Goal: Task Accomplishment & Management: Complete application form

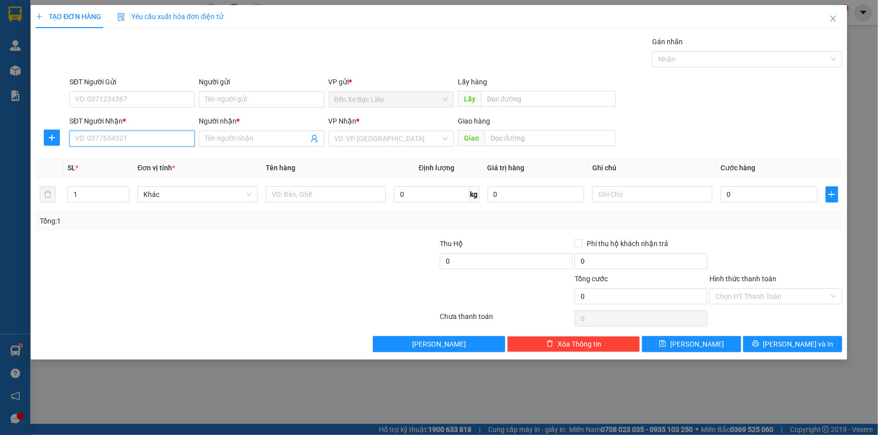
click at [132, 134] on input "SĐT Người Nhận *" at bounding box center [131, 139] width 125 height 16
click at [120, 160] on div "0918569623 - PHONG" at bounding box center [131, 158] width 113 height 11
type input "0918569623"
type input "PHONG"
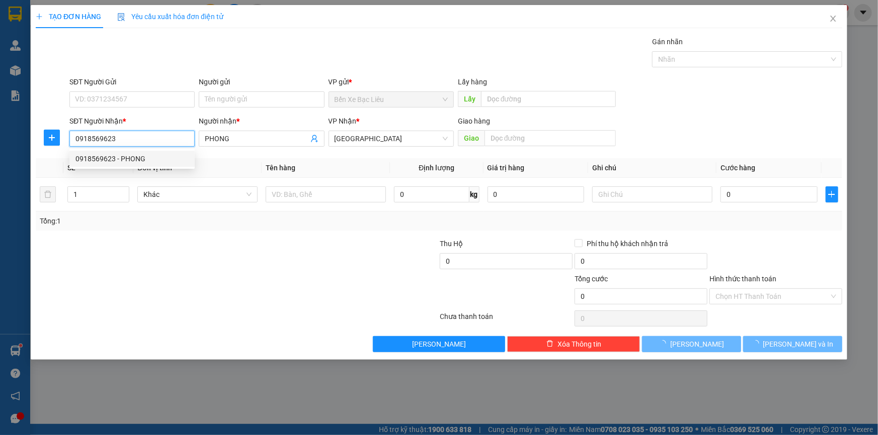
type input "30.000"
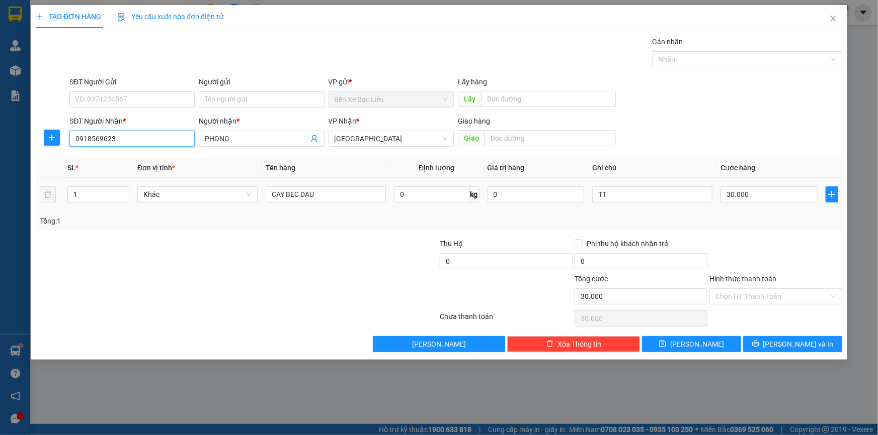
type input "0918569623"
click at [765, 206] on td "30.000" at bounding box center [768, 195] width 105 height 34
click at [756, 195] on input "30.000" at bounding box center [768, 195] width 97 height 16
type input "5"
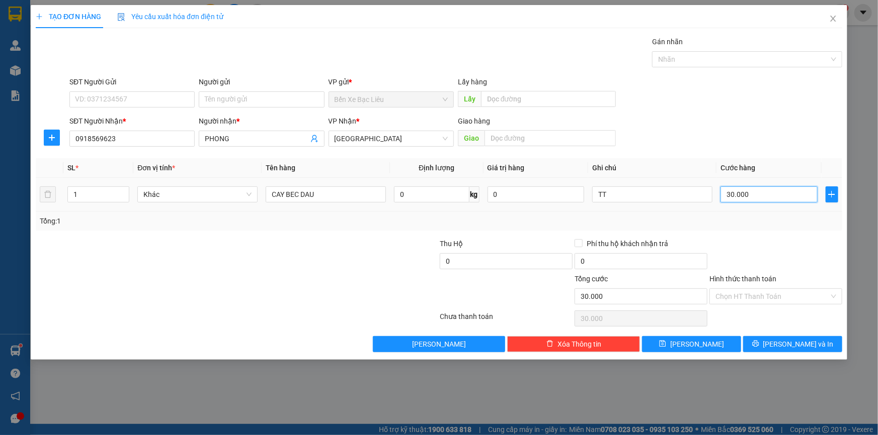
type input "5"
type input "50"
type input "50.000"
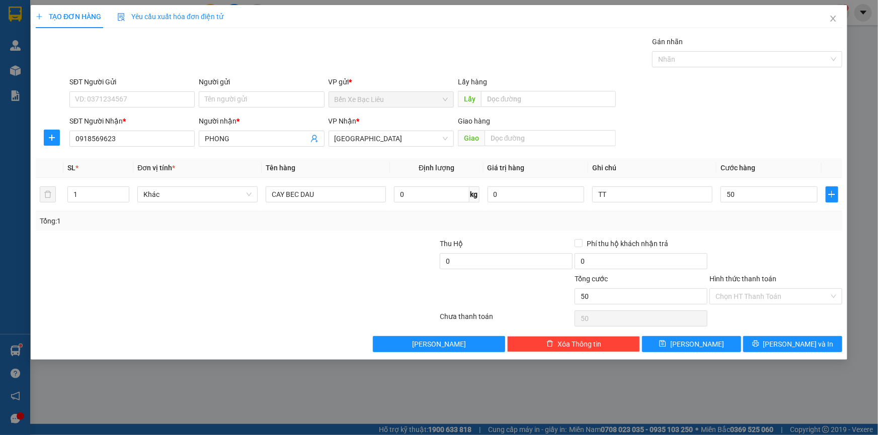
type input "50.000"
click at [763, 235] on div "Transit Pickup Surcharge Ids Transit Deliver Surcharge Ids Transit Deliver Surc…" at bounding box center [439, 194] width 806 height 316
click at [759, 292] on input "Hình thức thanh toán" at bounding box center [772, 296] width 114 height 15
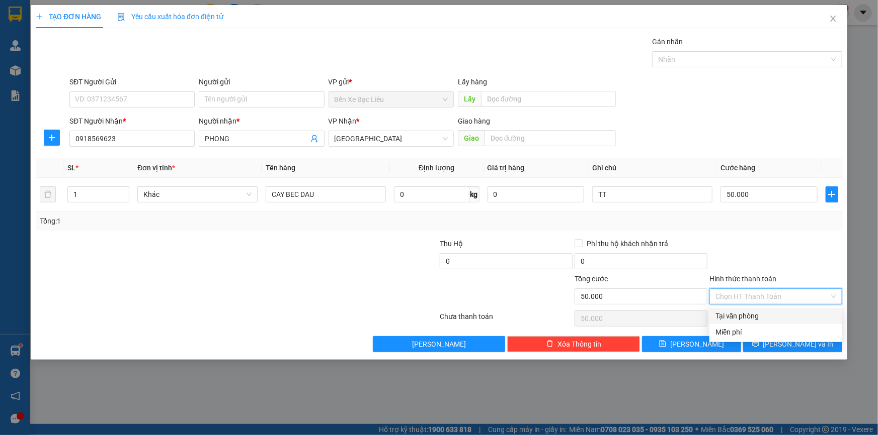
click at [758, 315] on div "Tại văn phòng" at bounding box center [775, 316] width 121 height 11
type input "0"
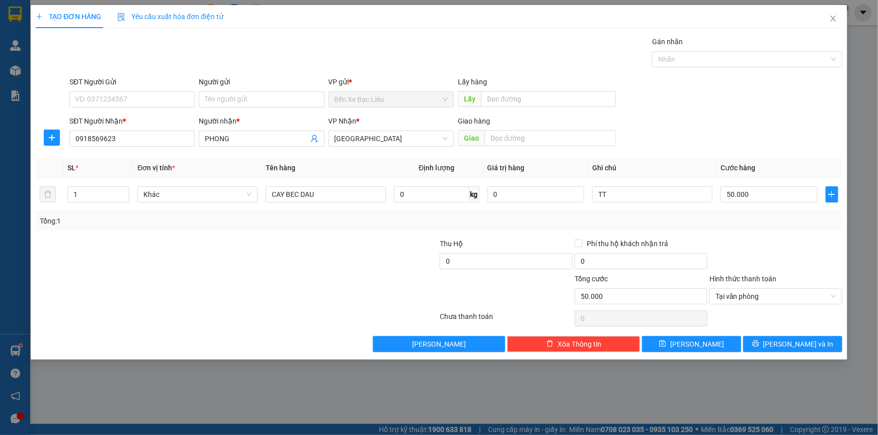
click at [787, 353] on div "TẠO ĐƠN HÀNG Yêu cầu xuất hóa đơn điện tử Transit Pickup Surcharge Ids Transit …" at bounding box center [439, 182] width 816 height 355
click at [786, 351] on button "[PERSON_NAME] và In" at bounding box center [792, 344] width 99 height 16
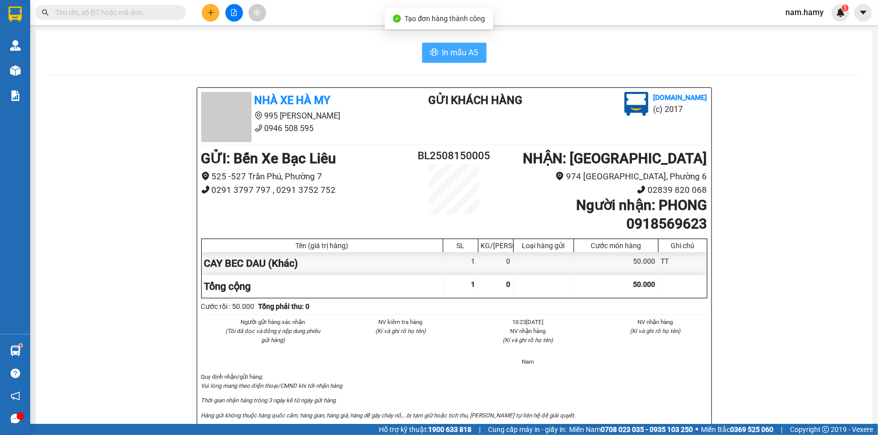
click at [432, 53] on icon "printer" at bounding box center [434, 52] width 8 height 8
drag, startPoint x: 698, startPoint y: 382, endPoint x: 722, endPoint y: 383, distance: 24.1
click at [700, 384] on p "Vui lòng mang theo điện thoại/CMND khi tới nhận hàng" at bounding box center [454, 386] width 506 height 9
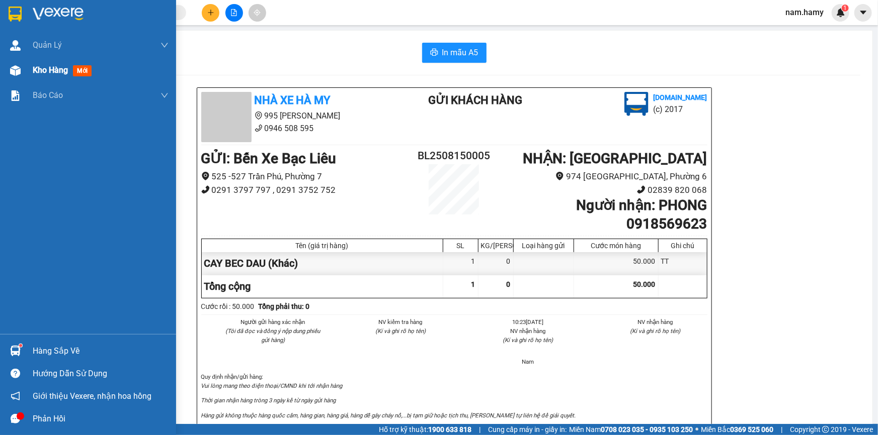
click at [60, 69] on span "Kho hàng" at bounding box center [50, 70] width 35 height 10
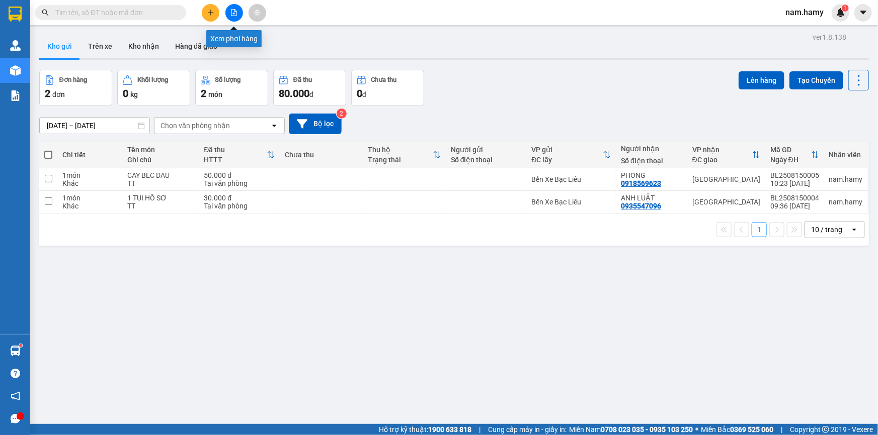
click at [230, 15] on icon "file-add" at bounding box center [233, 12] width 7 height 7
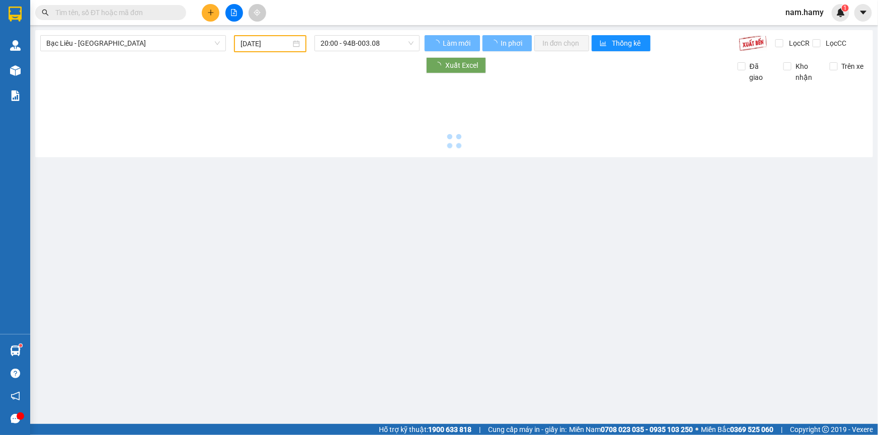
type input "[DATE]"
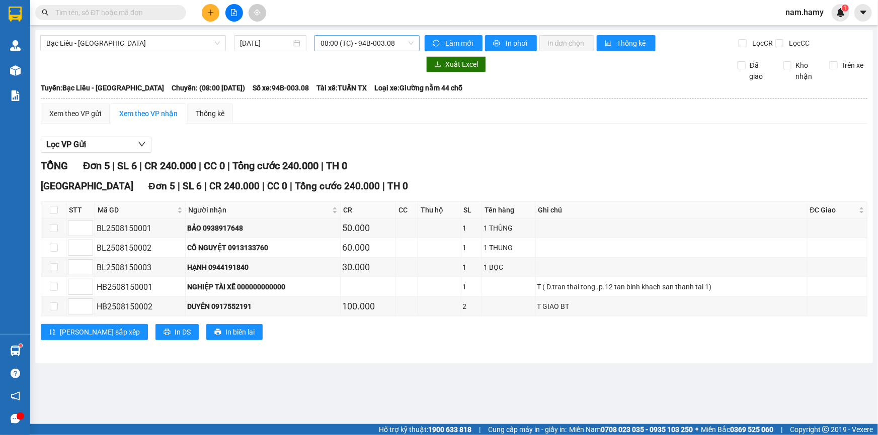
click at [362, 47] on span "08:00 (TC) - 94B-003.08" at bounding box center [366, 43] width 93 height 15
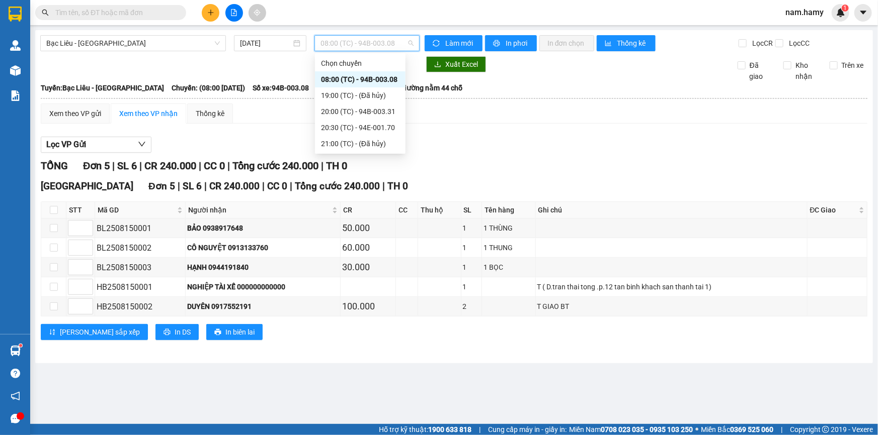
click at [362, 47] on span "08:00 (TC) - 94B-003.08" at bounding box center [366, 43] width 93 height 15
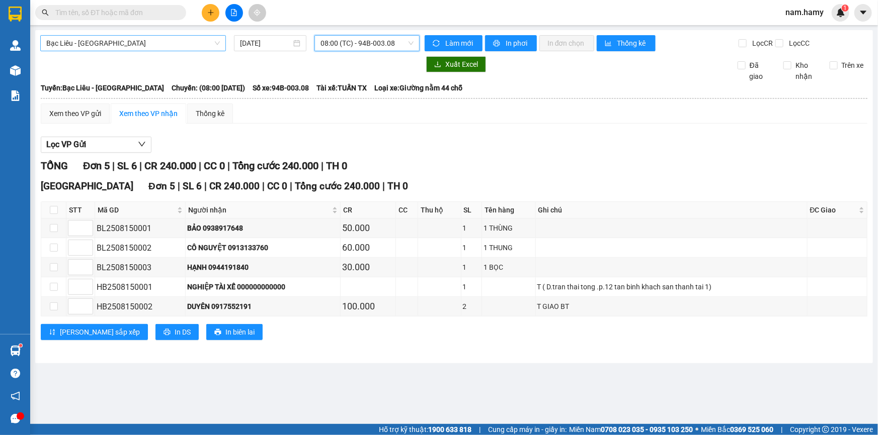
click at [128, 41] on span "Bạc Liêu - [GEOGRAPHIC_DATA]" at bounding box center [132, 43] width 173 height 15
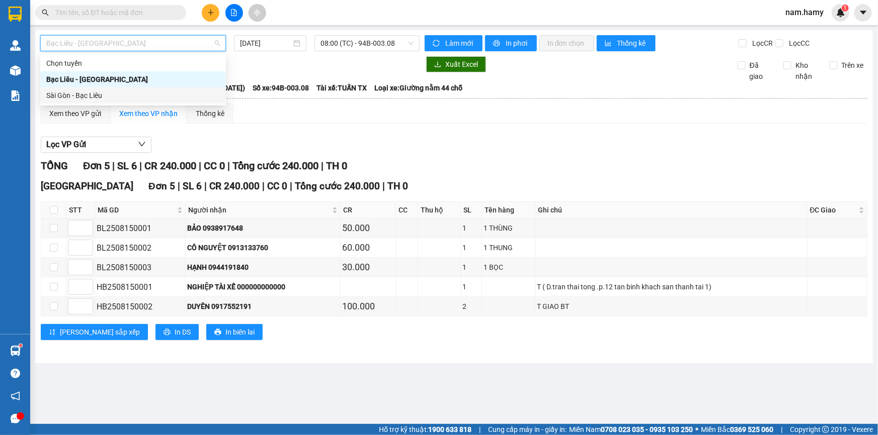
click at [135, 89] on div "Sài Gòn - Bạc Liêu" at bounding box center [133, 96] width 186 height 16
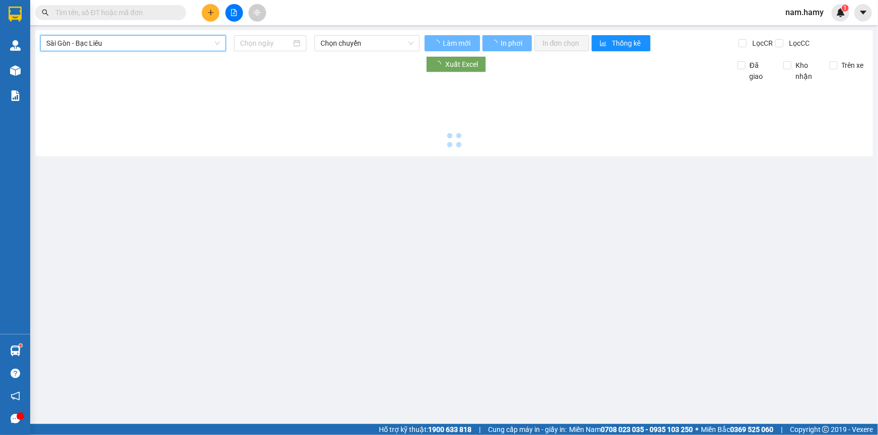
type input "[DATE]"
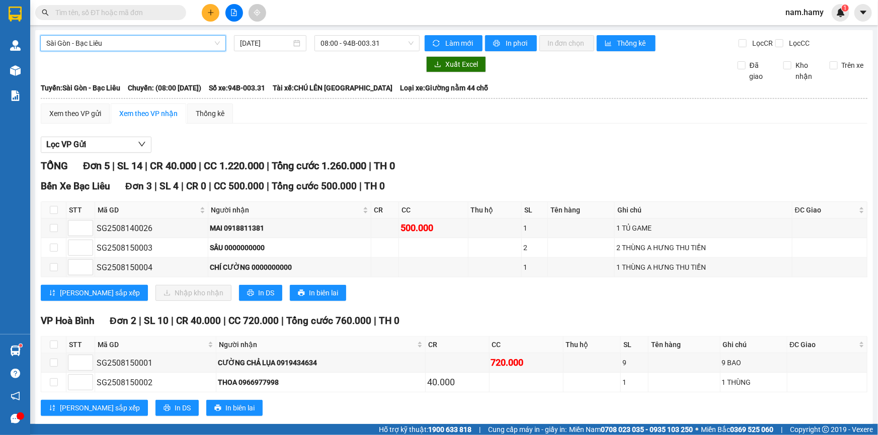
click at [151, 42] on span "Sài Gòn - Bạc Liêu" at bounding box center [132, 43] width 173 height 15
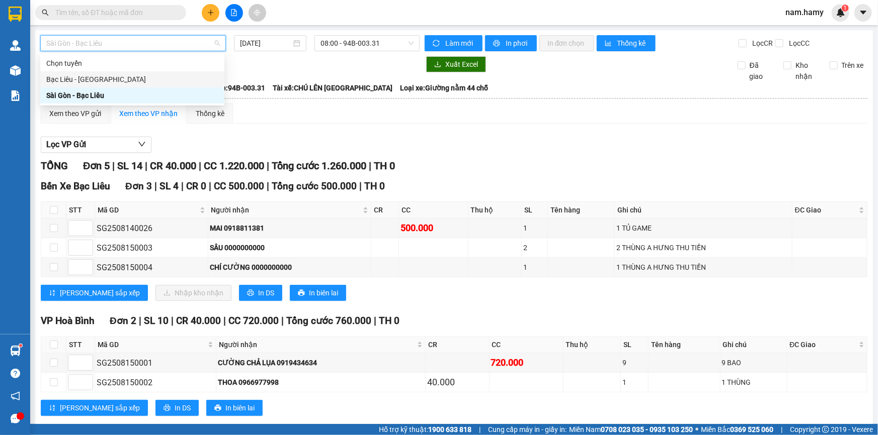
click at [132, 85] on div "Bạc Liêu - [GEOGRAPHIC_DATA]" at bounding box center [132, 79] width 184 height 16
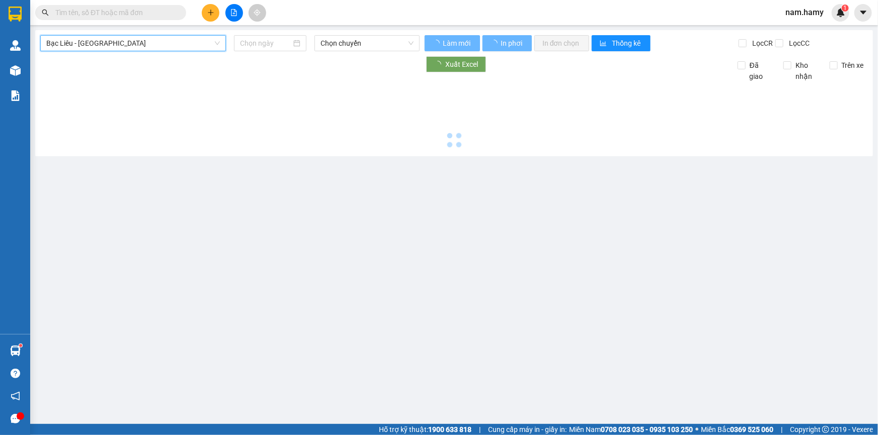
type input "[DATE]"
